Goal: Task Accomplishment & Management: Manage account settings

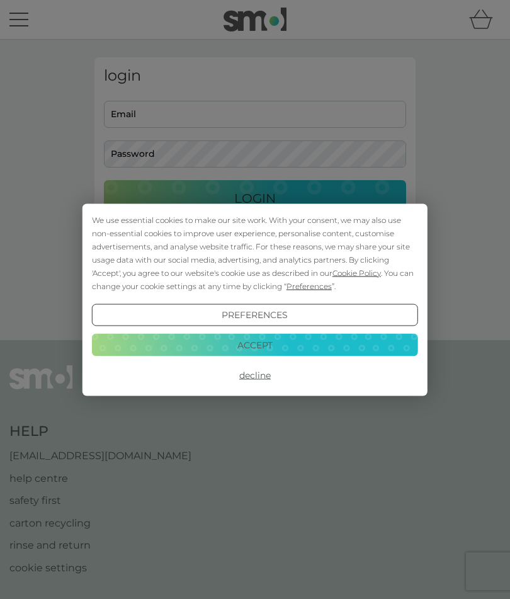
click at [310, 343] on button "Accept" at bounding box center [255, 345] width 326 height 23
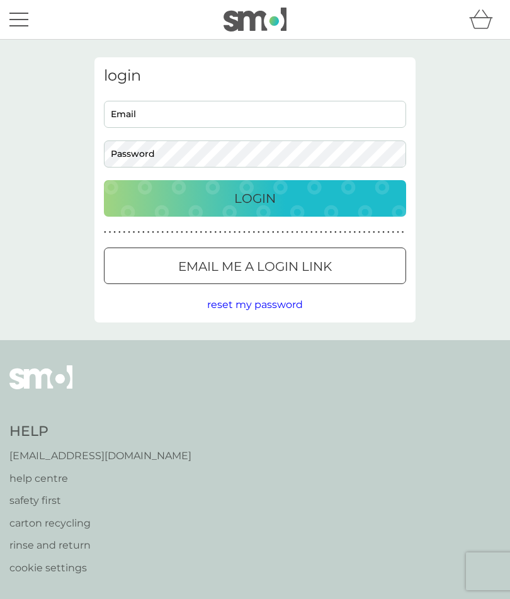
click at [330, 111] on input "Email" at bounding box center [255, 114] width 302 height 27
type input "[EMAIL_ADDRESS][DOMAIN_NAME]"
click at [255, 198] on button "Login" at bounding box center [255, 198] width 302 height 37
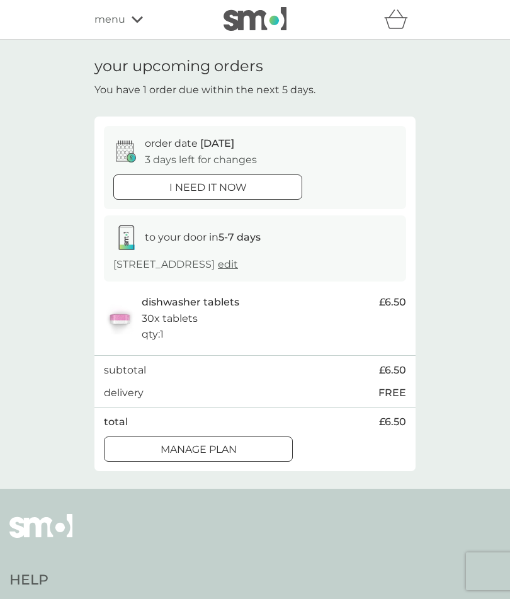
click at [268, 446] on div "Manage plan" at bounding box center [198, 449] width 188 height 16
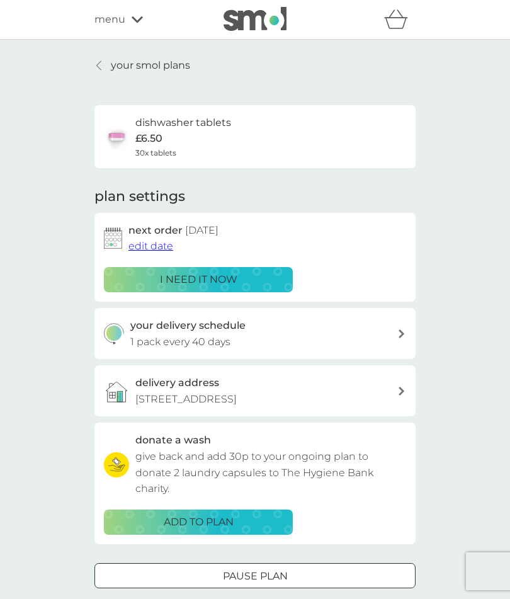
click at [386, 132] on div "dishwasher tablets £6.50 30x tablets" at bounding box center [255, 137] width 302 height 44
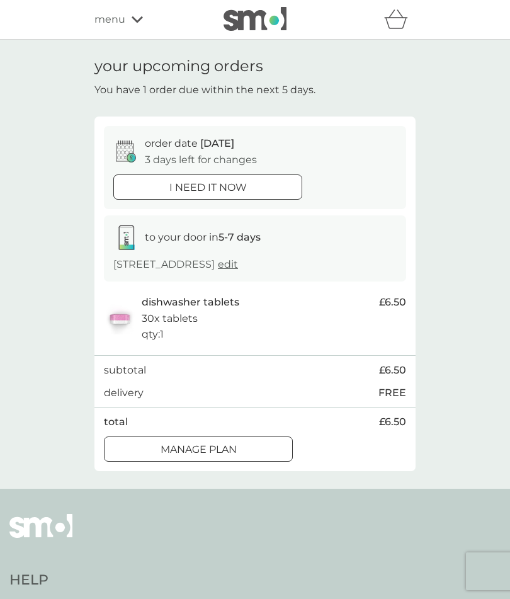
click at [251, 449] on div "Manage plan" at bounding box center [198, 449] width 188 height 16
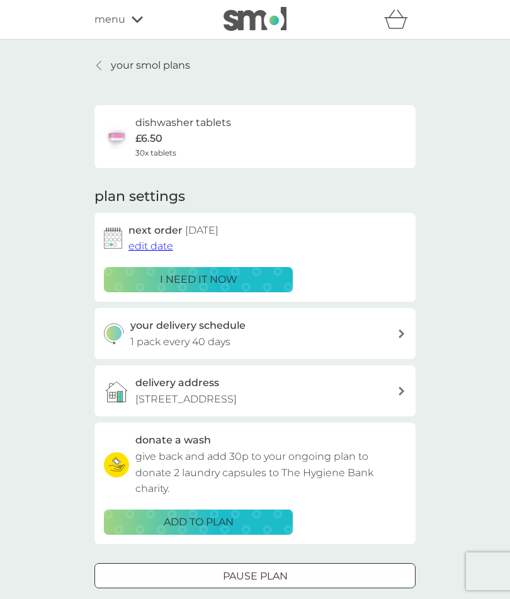
click at [150, 245] on span "edit date" at bounding box center [150, 246] width 45 height 12
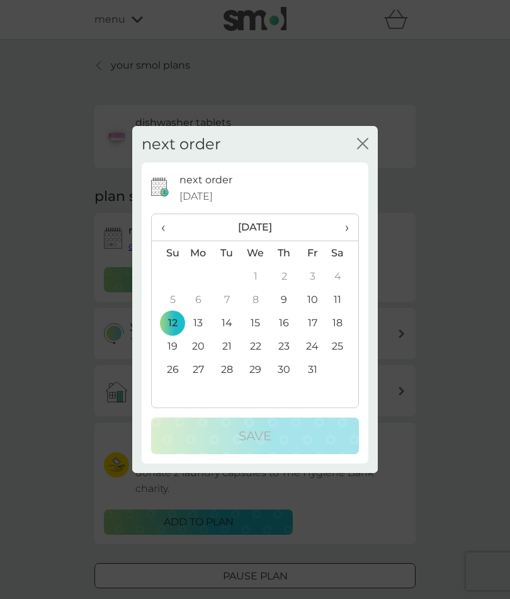
click at [342, 230] on span "›" at bounding box center [342, 227] width 13 height 26
click at [175, 397] on td "30" at bounding box center [168, 392] width 32 height 23
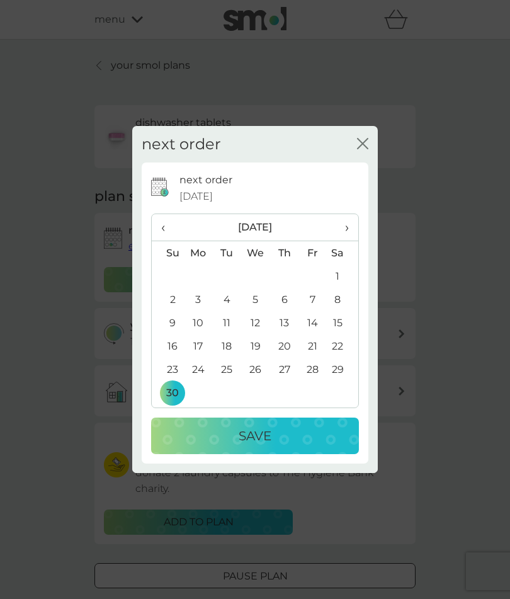
click at [332, 442] on div "Save" at bounding box center [255, 435] width 183 height 20
